Goal: Find specific page/section: Find specific page/section

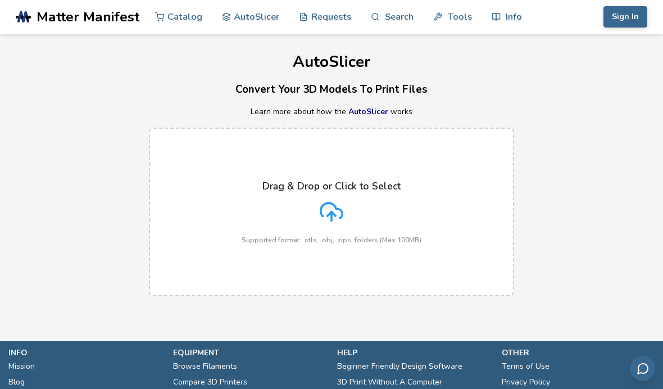
scroll to position [18, 0]
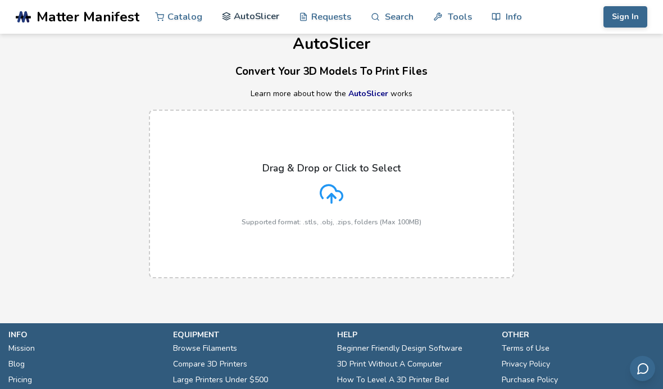
click at [240, 17] on link "AutoSlicer" at bounding box center [251, 16] width 58 height 34
click at [166, 36] on h1 "AutoSlicer" at bounding box center [331, 43] width 663 height 17
click at [180, 26] on link "Catalog" at bounding box center [178, 16] width 47 height 34
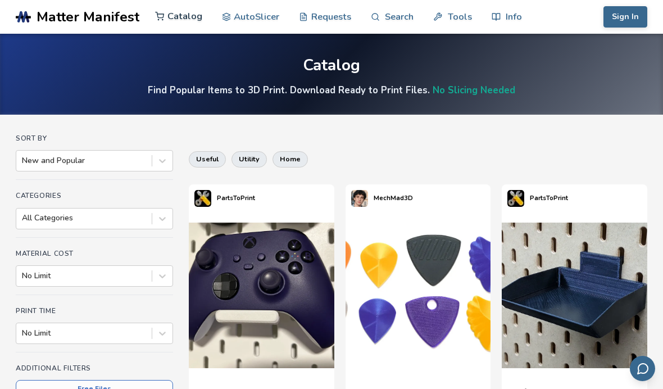
scroll to position [4, 0]
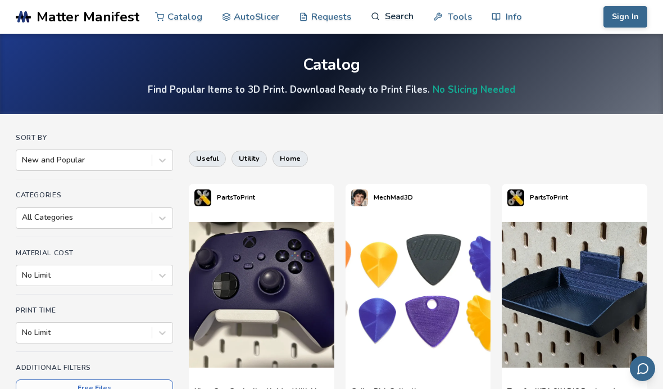
click at [399, 13] on link "Search" at bounding box center [392, 16] width 43 height 34
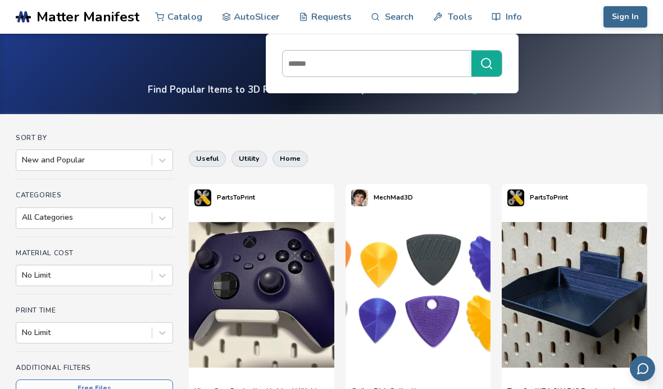
click at [313, 58] on input at bounding box center [374, 63] width 183 height 20
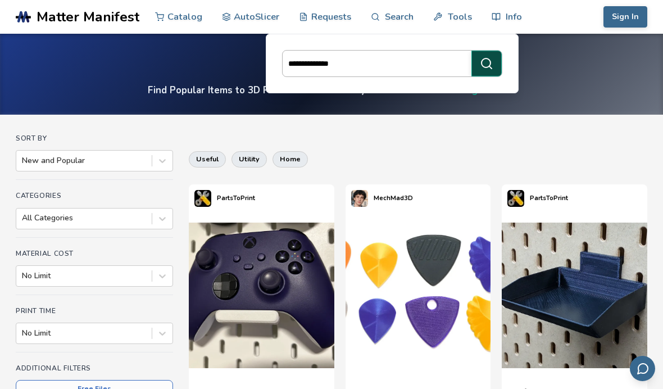
type input "**********"
click at [486, 61] on icon "submit" at bounding box center [486, 63] width 13 height 13
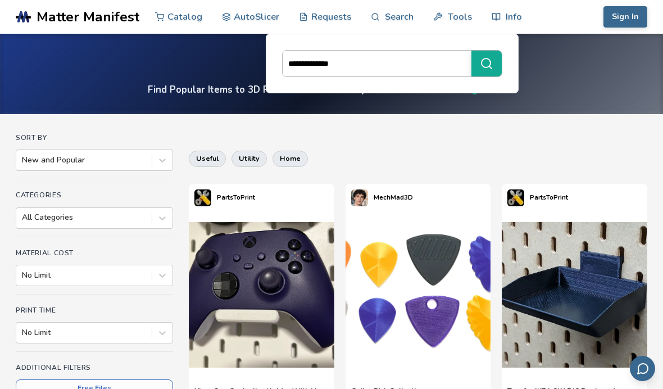
click at [373, 72] on input "**********" at bounding box center [374, 63] width 183 height 20
click at [177, 8] on link "Catalog" at bounding box center [178, 16] width 47 height 34
click at [266, 7] on link "AutoSlicer" at bounding box center [251, 16] width 58 height 34
